Goal: Find specific page/section: Find specific page/section

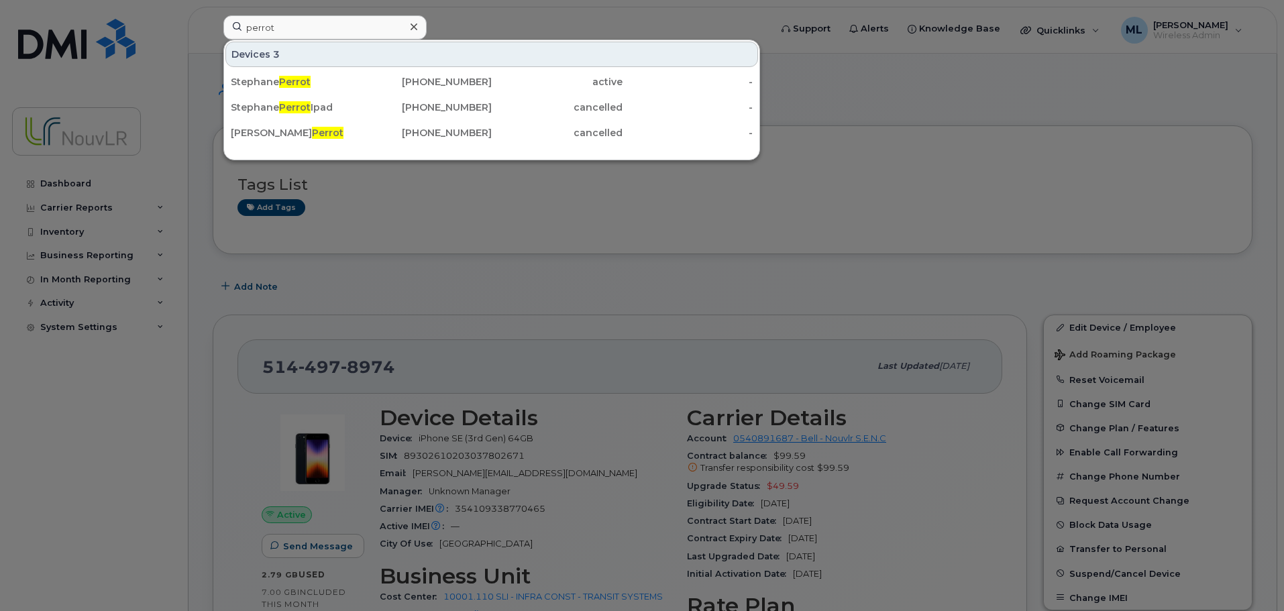
click at [217, 30] on div "perrot Devices 3 [PERSON_NAME] [PHONE_NUMBER] active - [PERSON_NAME] Ipad [PHON…" at bounding box center [493, 30] width 560 height 30
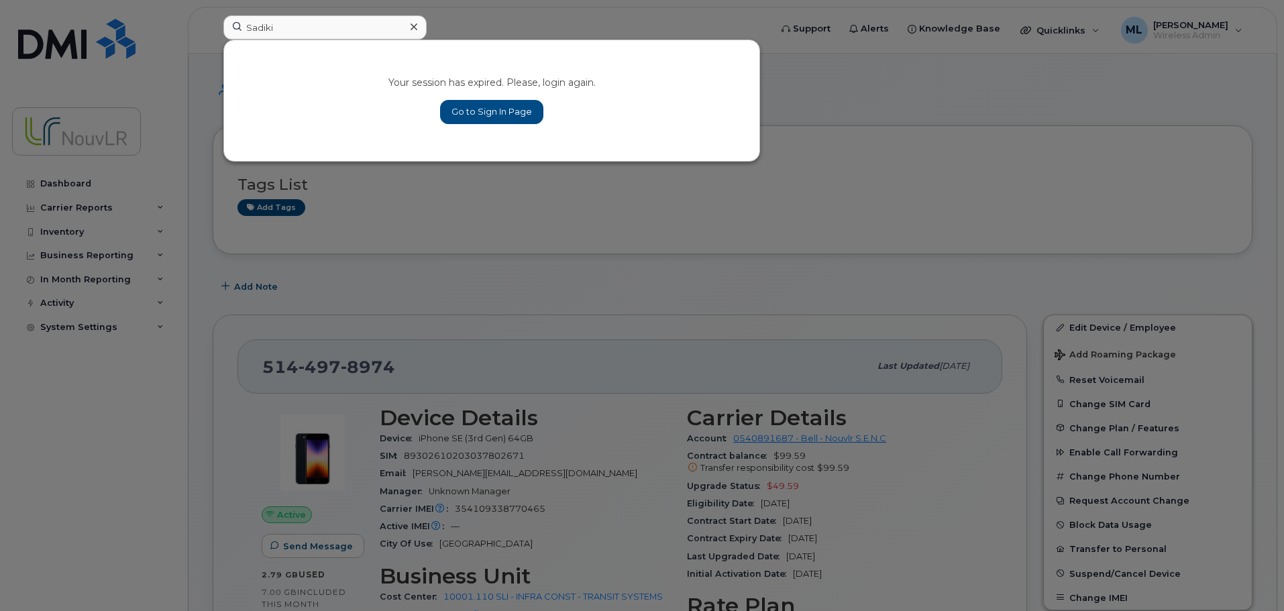
type input "Sadiki"
click at [471, 113] on link "Go to Sign In Page" at bounding box center [491, 112] width 103 height 24
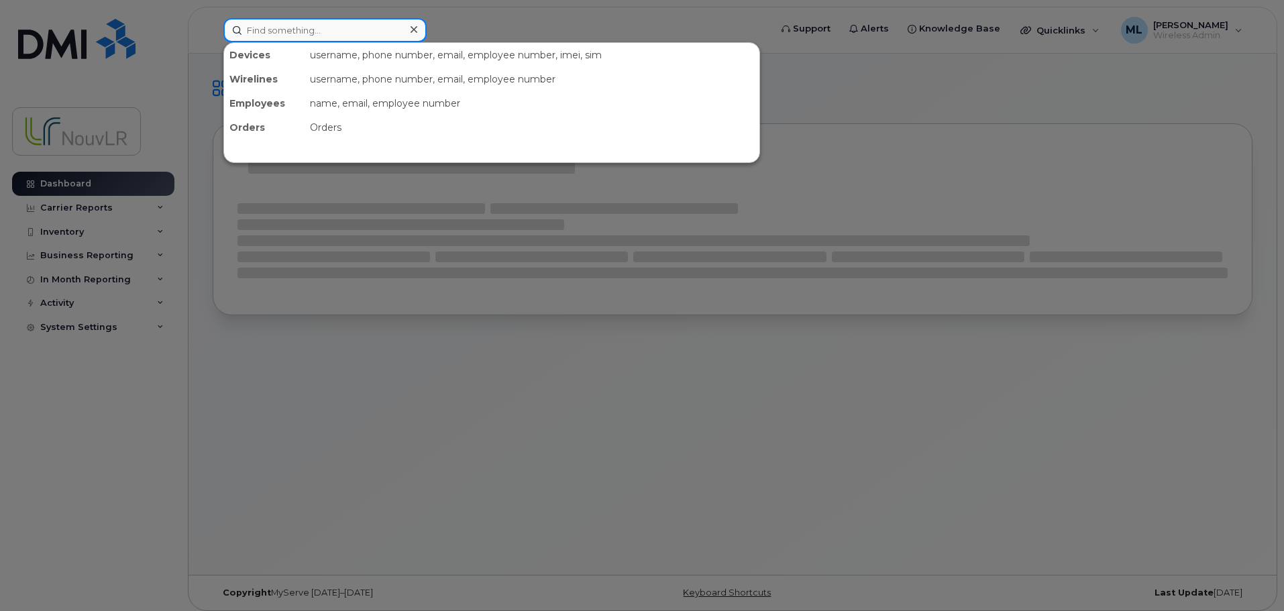
click at [305, 34] on input at bounding box center [324, 30] width 203 height 24
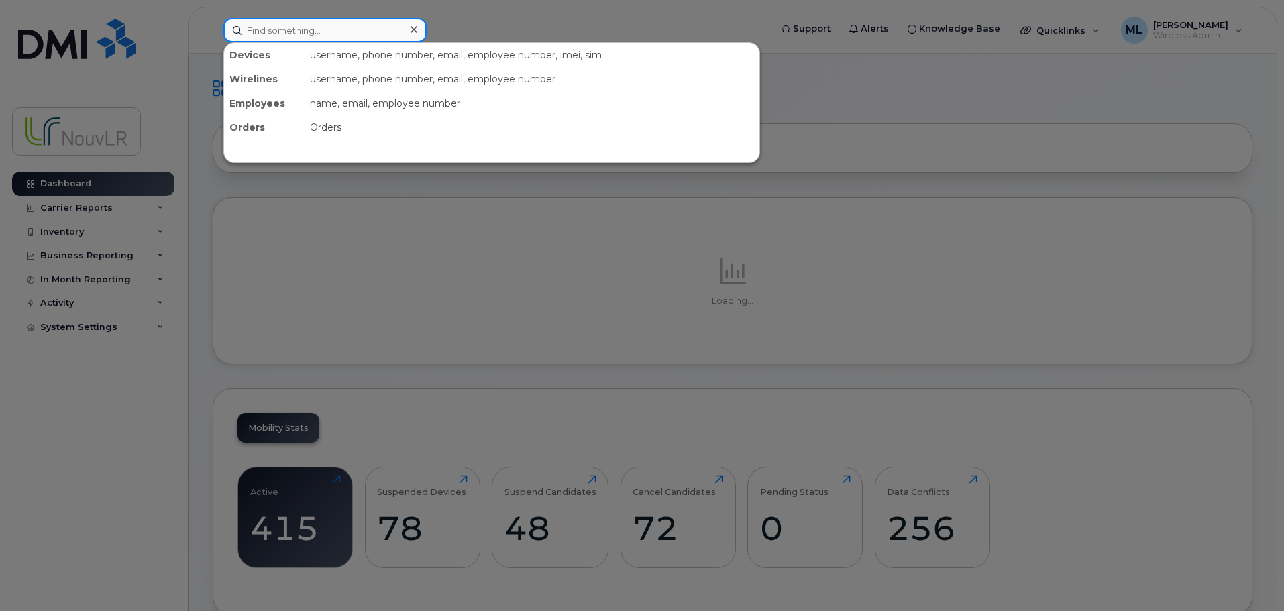
paste input "Sadiki"
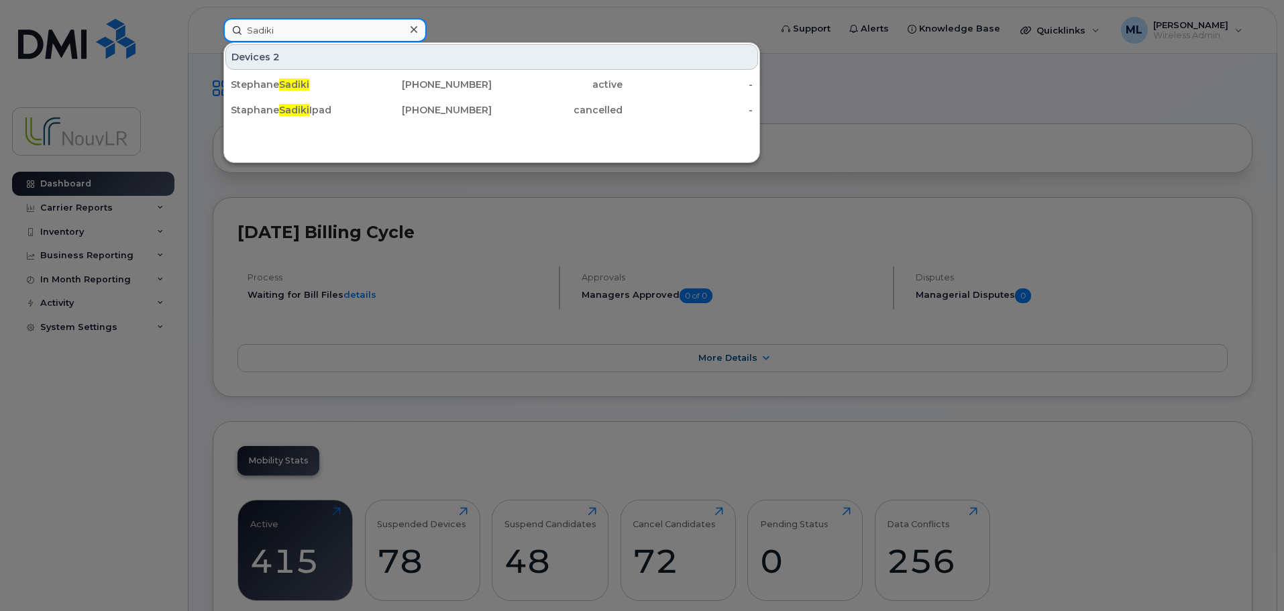
drag, startPoint x: 251, startPoint y: 27, endPoint x: 212, endPoint y: 45, distance: 42.9
click at [213, 42] on div "Sadiki Devices 2 [PERSON_NAME] [PHONE_NUMBER] active - Staphane Sadiki Ipad [PH…" at bounding box center [493, 30] width 560 height 24
type input "lecler"
click at [301, 36] on input "lecler" at bounding box center [324, 30] width 203 height 24
click at [288, 30] on input "lecler" at bounding box center [324, 30] width 203 height 24
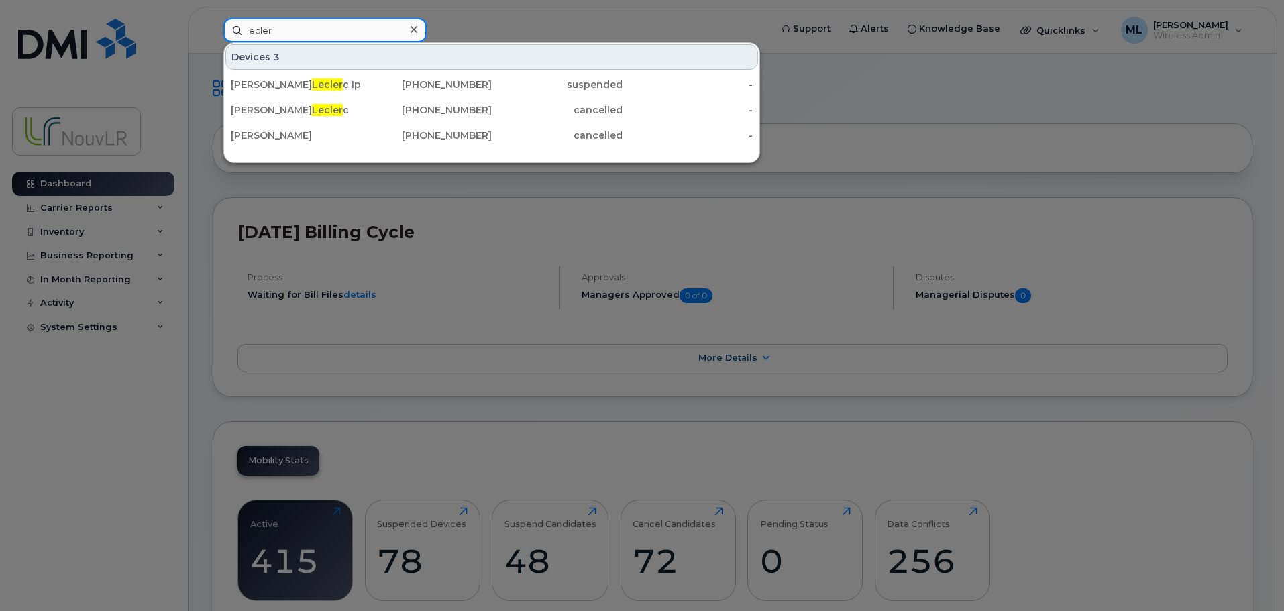
drag, startPoint x: 319, startPoint y: 34, endPoint x: 215, endPoint y: 30, distance: 104.1
click at [215, 31] on div "lecler Devices 3 [PERSON_NAME] c Ipad [PHONE_NUMBER] suspended - [PERSON_NAME] …" at bounding box center [493, 30] width 560 height 24
